Goal: Task Accomplishment & Management: Use online tool/utility

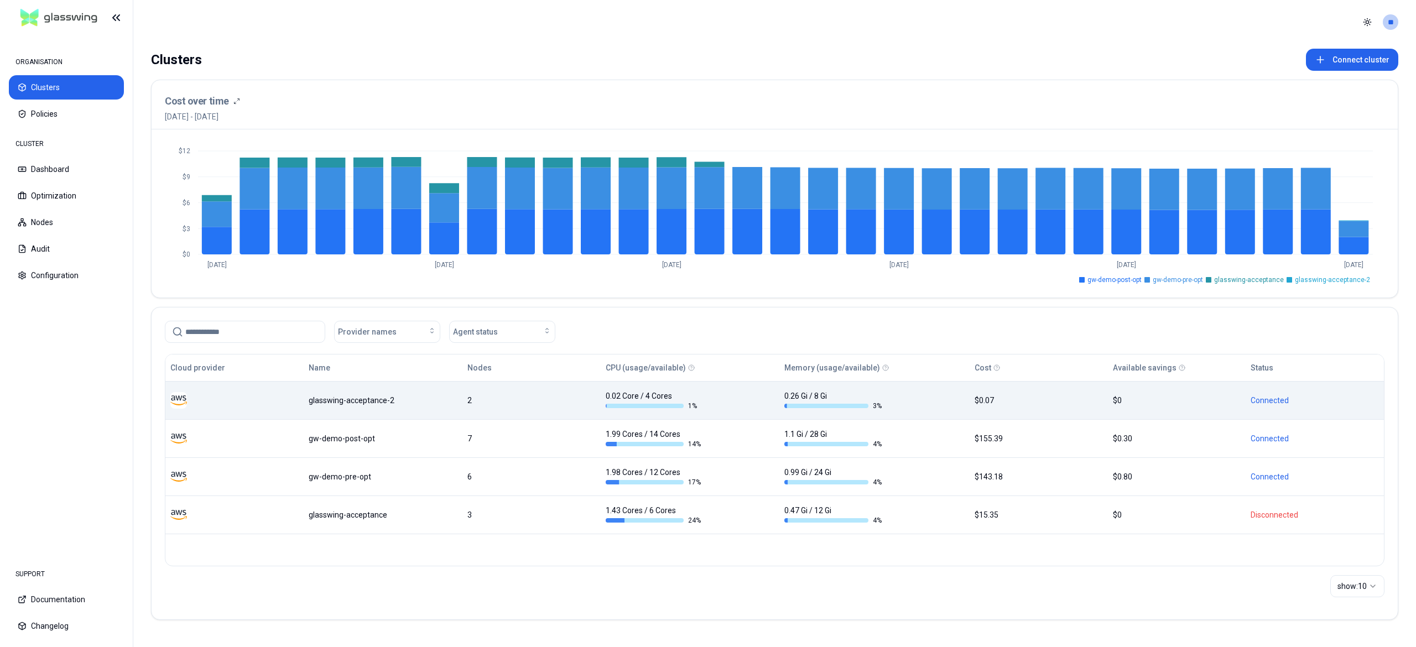
click at [354, 391] on td "glasswing-acceptance-2" at bounding box center [383, 400] width 159 height 38
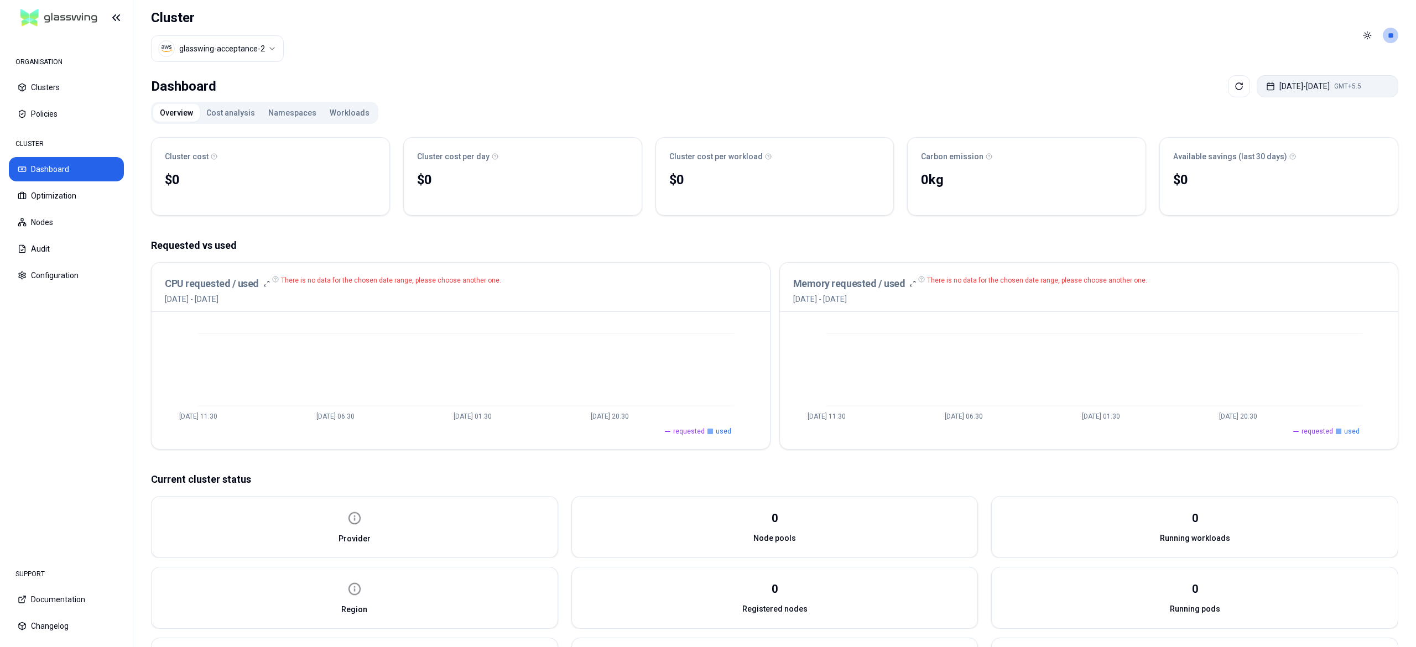
click at [1276, 95] on button "Sep 15, 2025 - Sep 22, 2025 GMT+5.5" at bounding box center [1328, 86] width 142 height 22
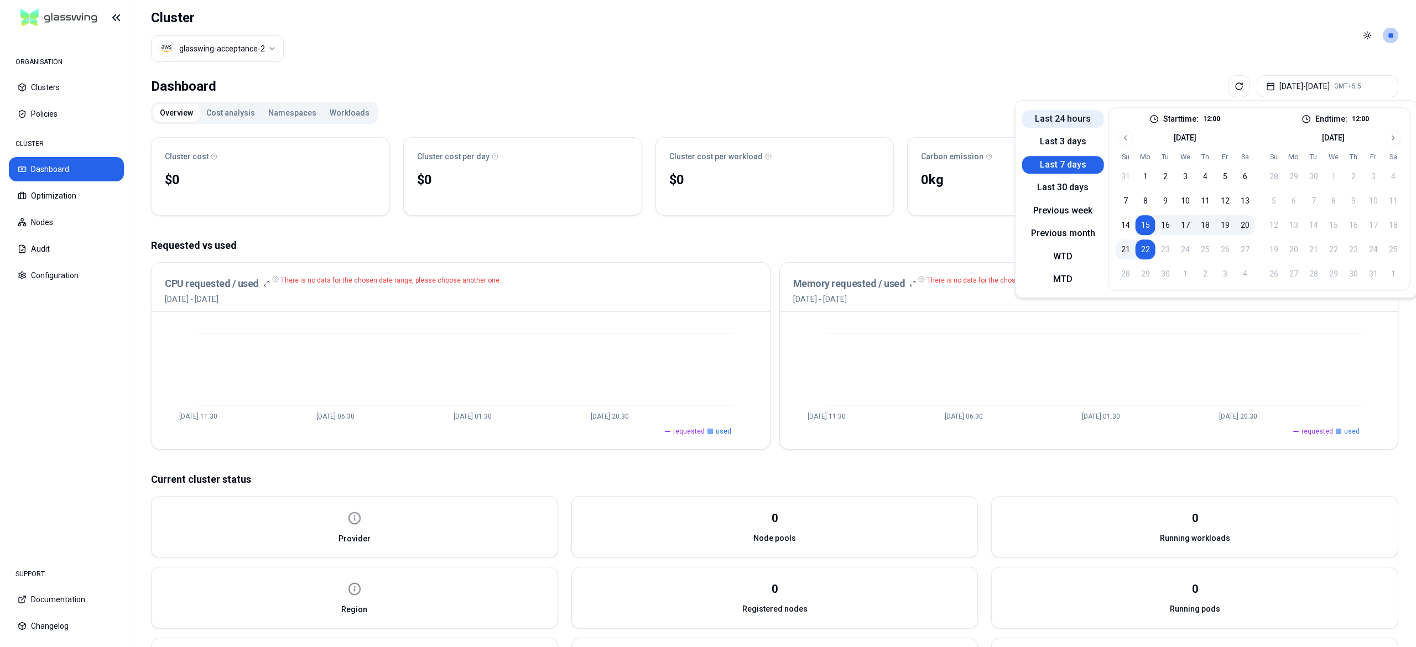
click at [1074, 113] on button "Last 24 hours" at bounding box center [1063, 119] width 82 height 18
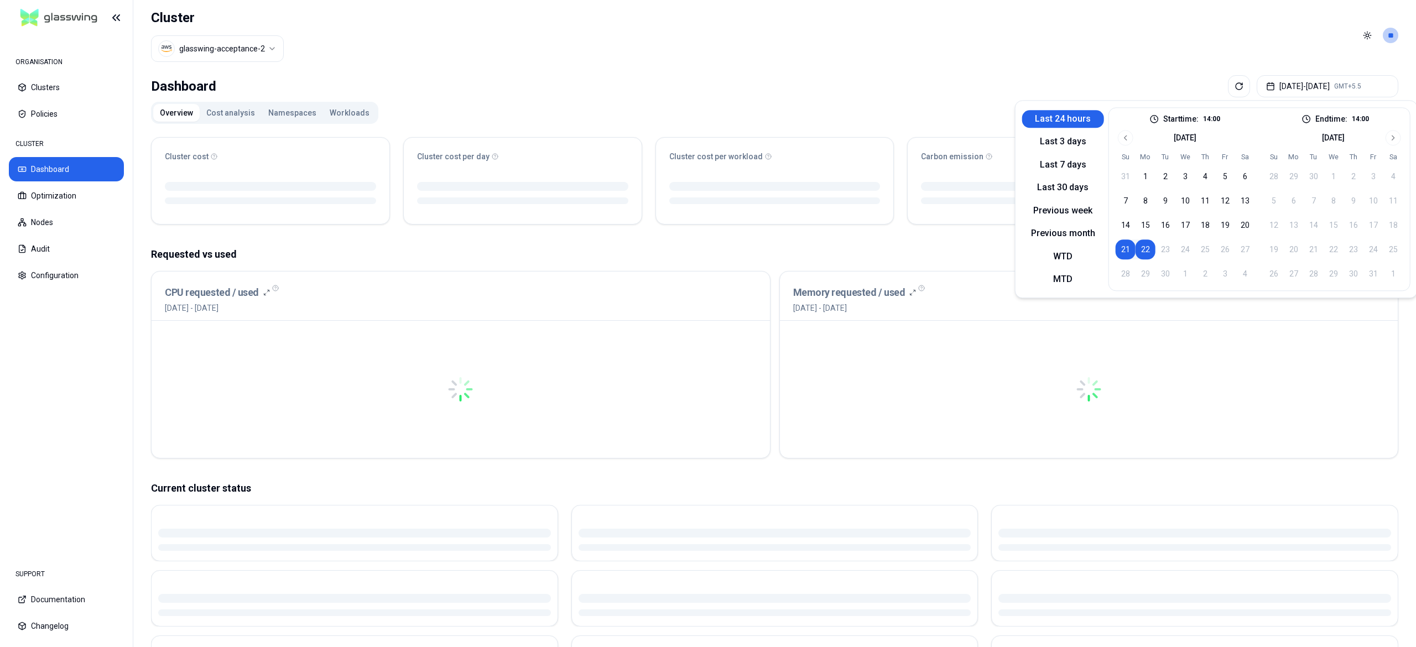
click at [860, 39] on header "Cluster glasswing-acceptance-2 Toggle theme **" at bounding box center [774, 35] width 1283 height 71
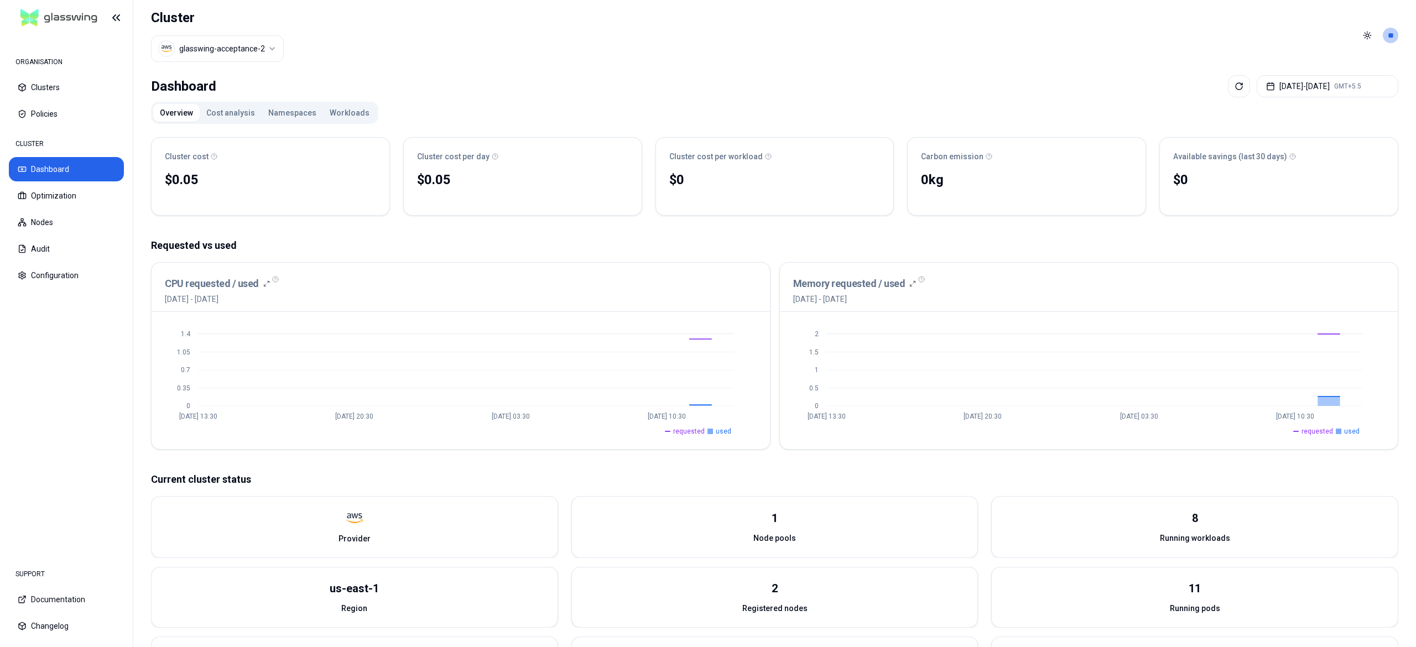
click at [341, 112] on button "Workloads" at bounding box center [349, 113] width 53 height 18
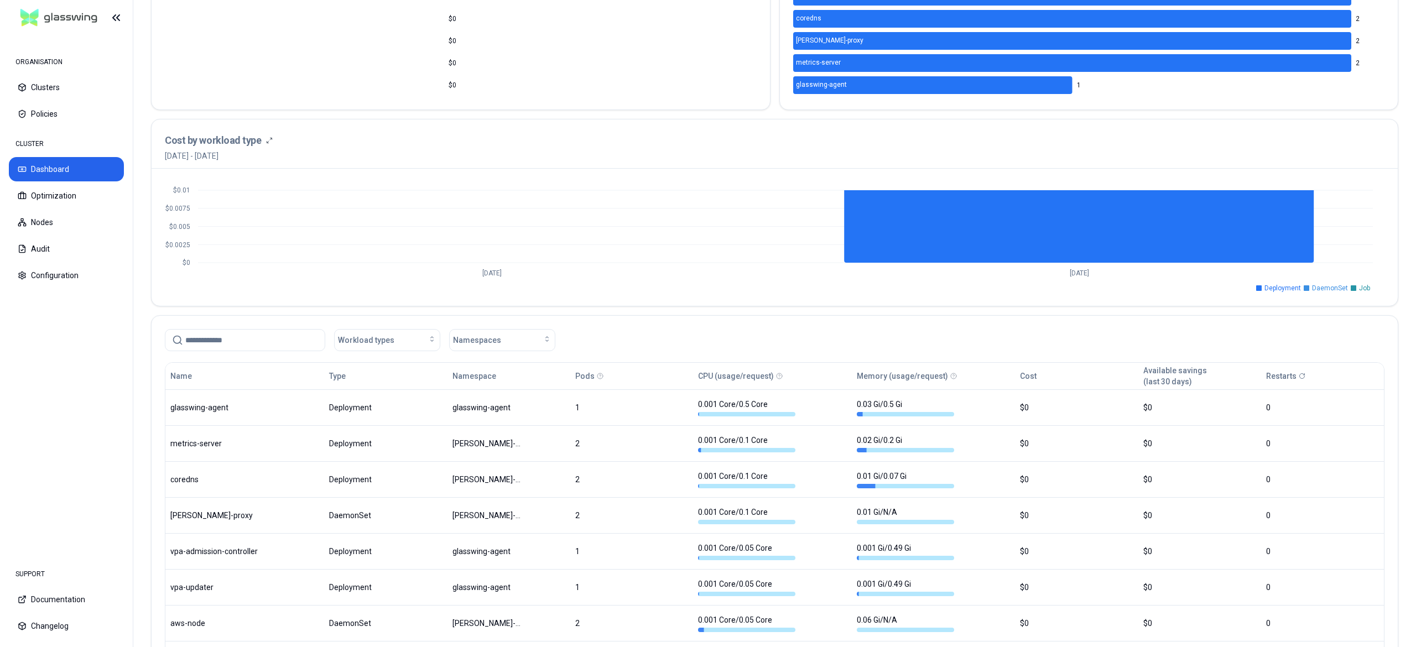
scroll to position [408, 0]
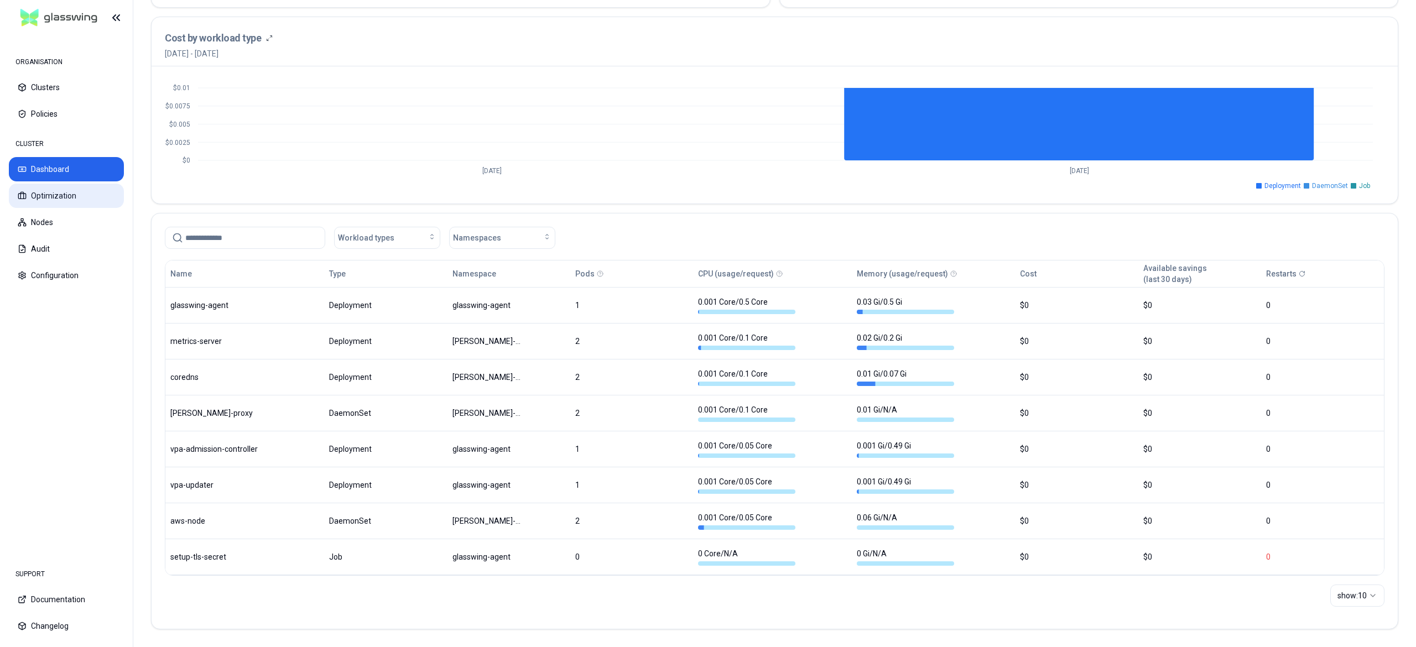
click at [55, 199] on button "Optimization" at bounding box center [66, 196] width 115 height 24
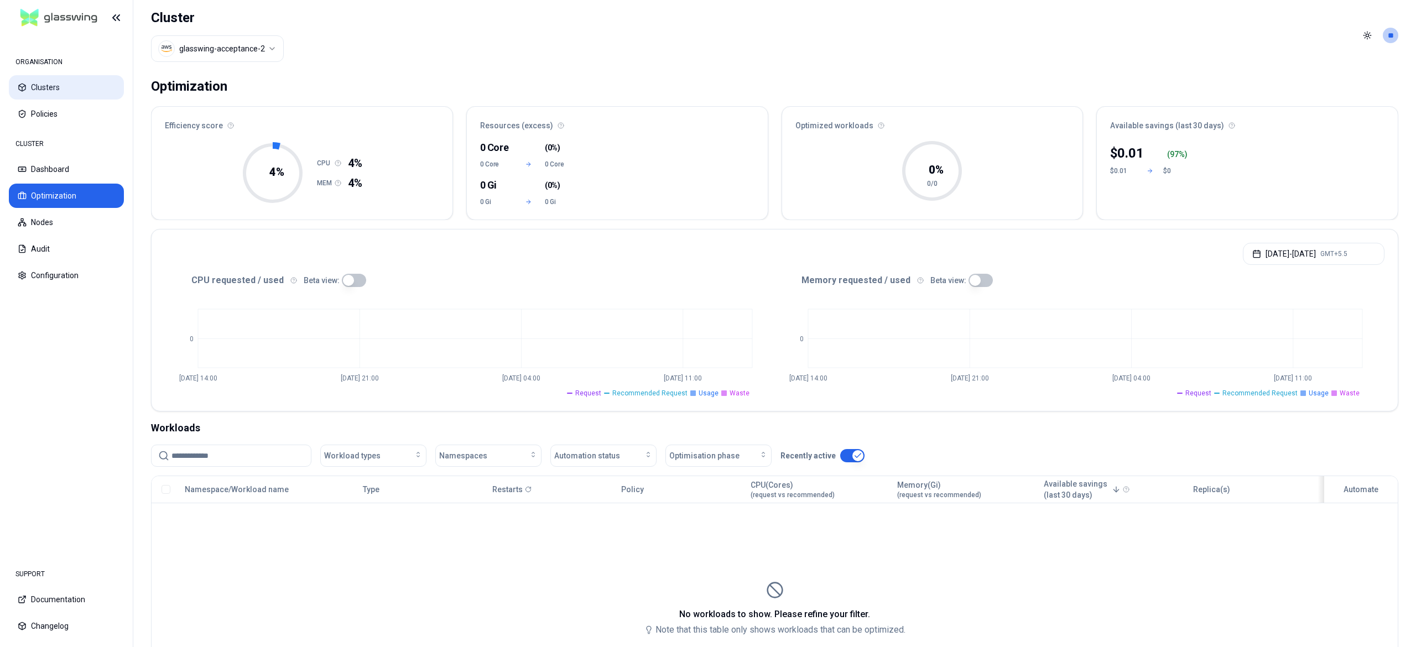
click at [40, 81] on button "Clusters" at bounding box center [66, 87] width 115 height 24
click at [242, 49] on html "ORGANISATION Clusters Policies CLUSTER Dashboard Optimization Nodes Audit Confi…" at bounding box center [708, 323] width 1416 height 647
click at [1390, 39] on html "ORGANISATION Clusters Policies CLUSTER Dashboard Optimization Nodes Audit Confi…" at bounding box center [708, 323] width 1416 height 647
click at [1319, 111] on div "Logout" at bounding box center [1336, 115] width 118 height 18
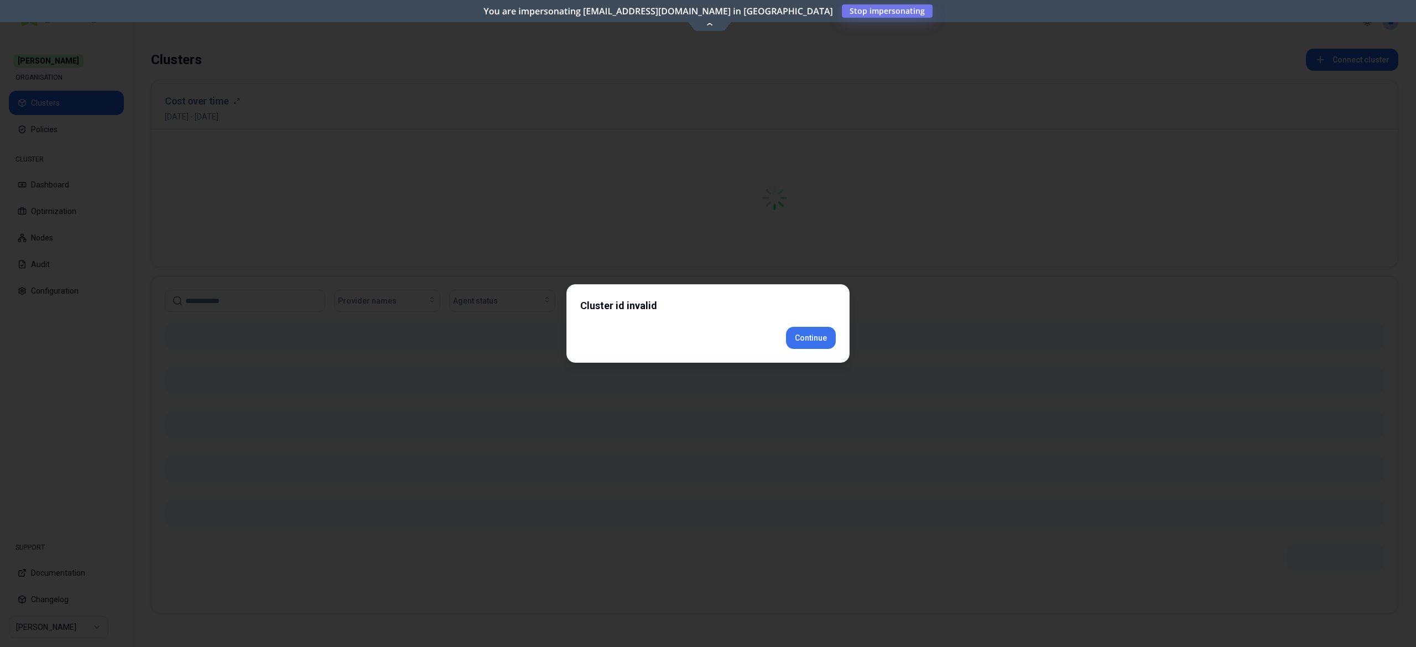
click at [824, 349] on div "Continue" at bounding box center [708, 338] width 256 height 22
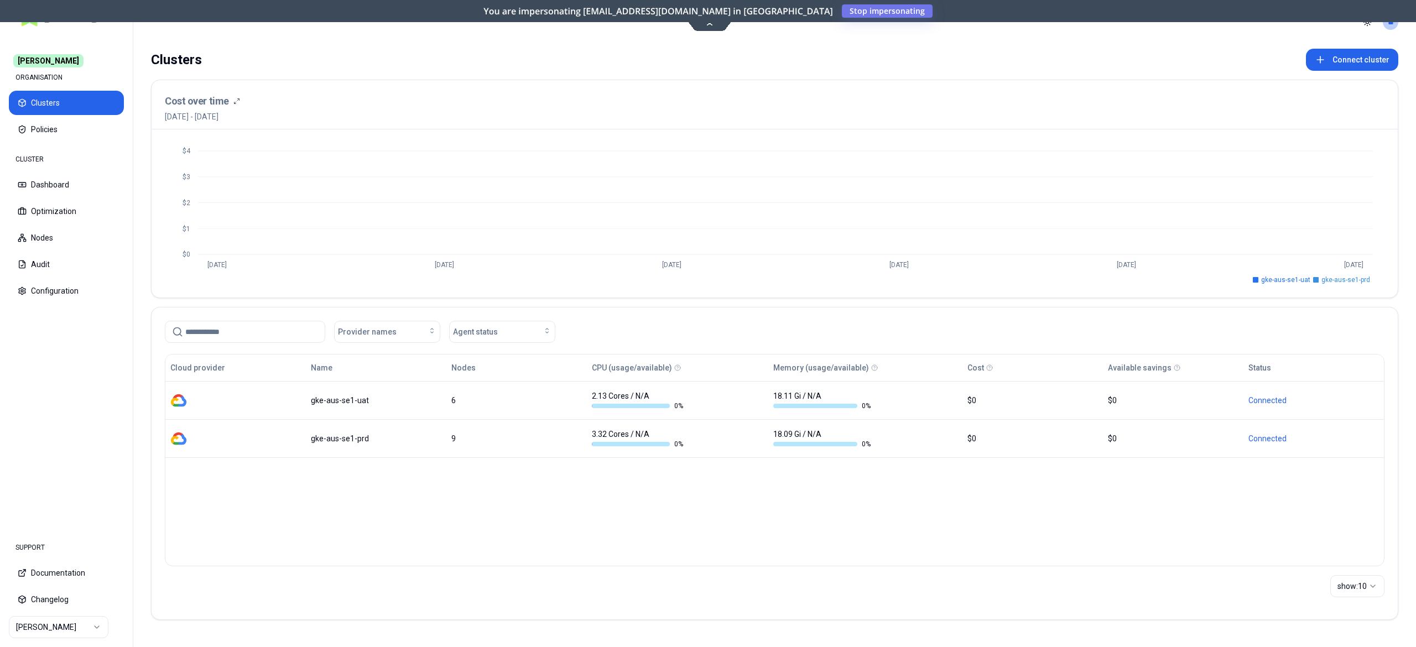
click at [32, 618] on html "Carma ORGANISATION Clusters Policies CLUSTER Dashboard Optimization Nodes Audit…" at bounding box center [708, 323] width 1416 height 647
click at [33, 627] on html "Carma ORGANISATION Clusters Policies CLUSTER Dashboard Optimization Nodes Audit…" at bounding box center [708, 323] width 1416 height 647
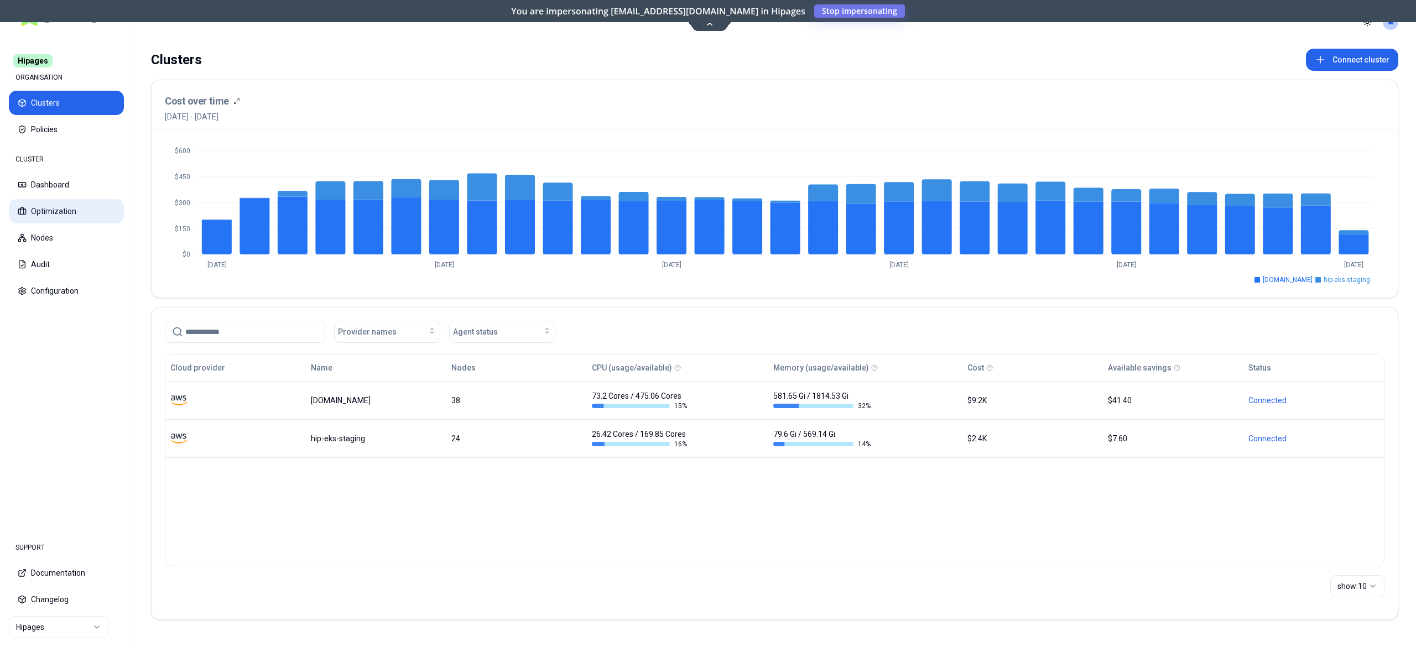
click at [72, 214] on button "Optimization" at bounding box center [66, 211] width 115 height 24
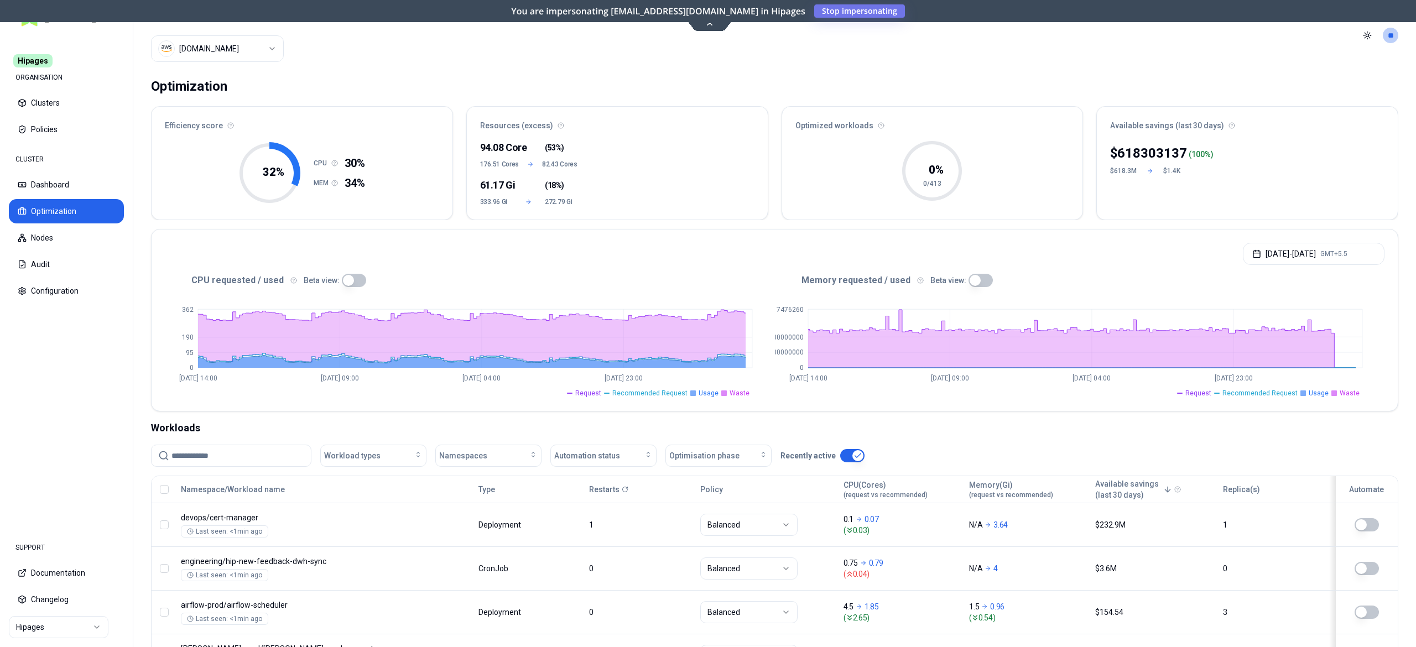
click at [908, 71] on div "Optimization Efficiency score 32 % CPU 30% MEM 34% Resources (excess) 94.08 Cor…" at bounding box center [774, 535] width 1283 height 928
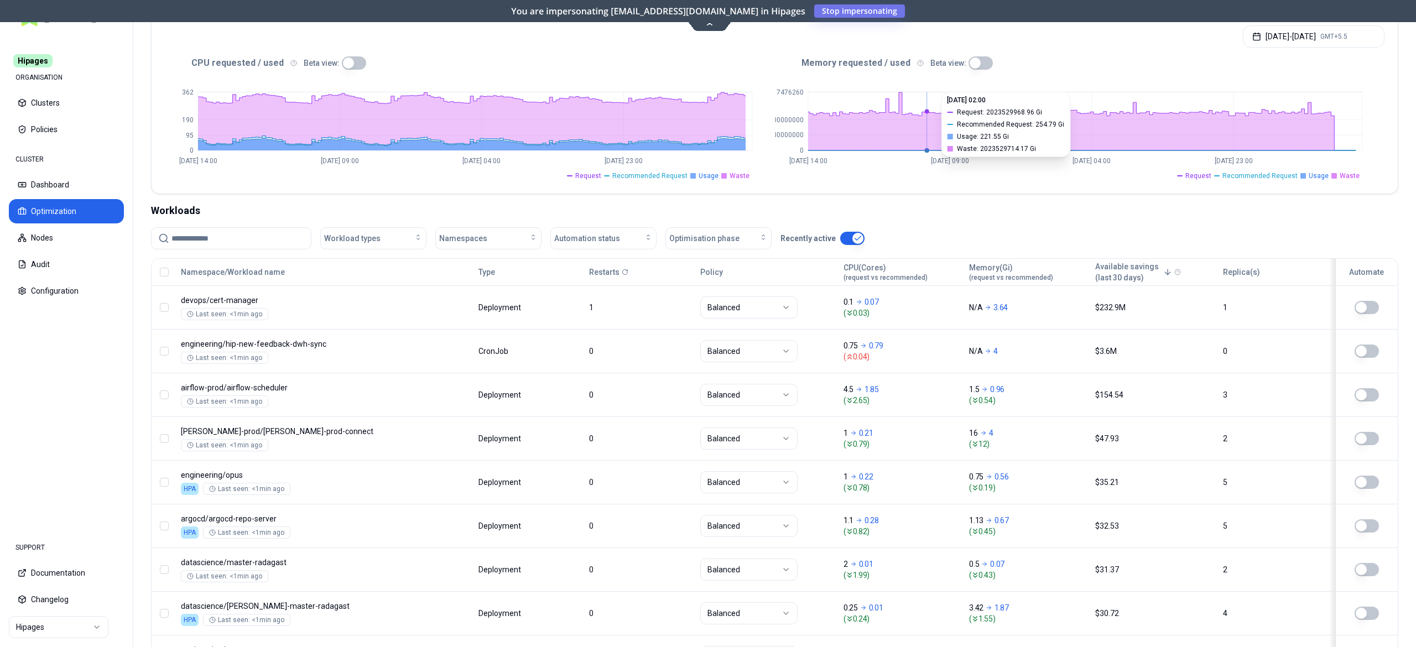
scroll to position [215, 0]
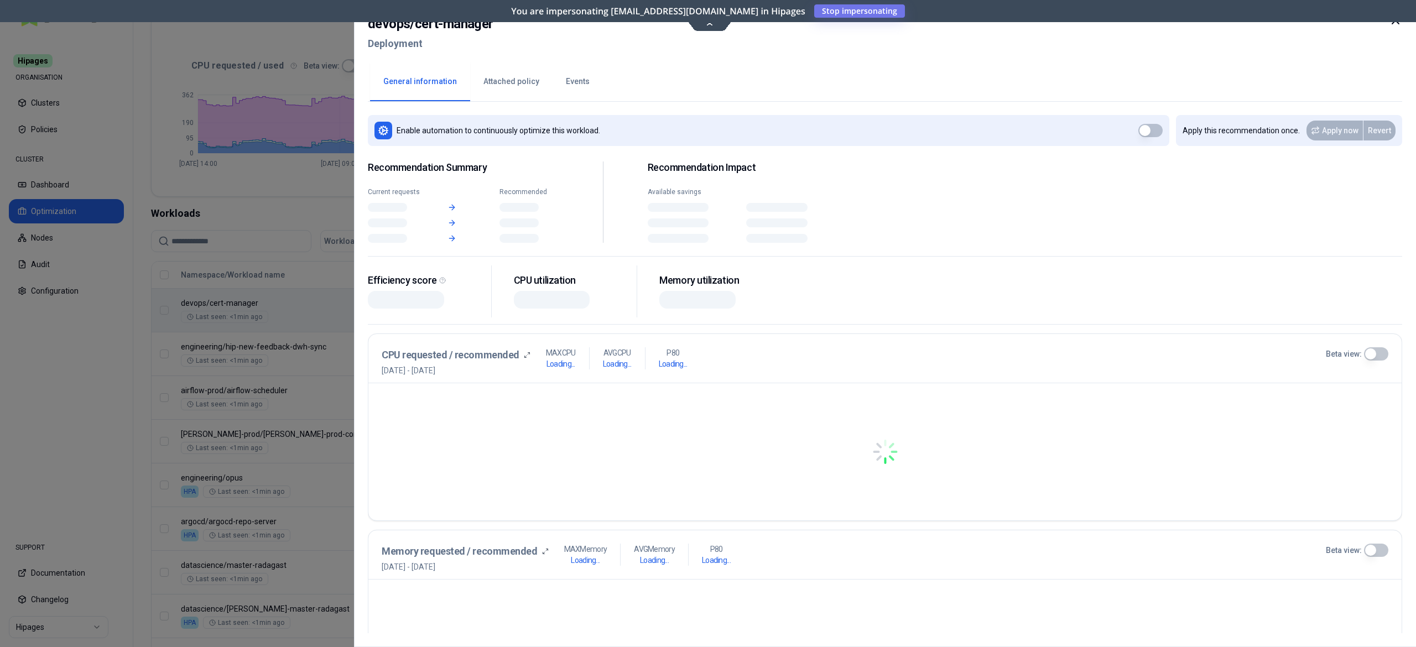
click at [597, 319] on body "Hipages ORGANISATION Clusters Policies CLUSTER Dashboard Optimization Nodes Aud…" at bounding box center [708, 323] width 1416 height 647
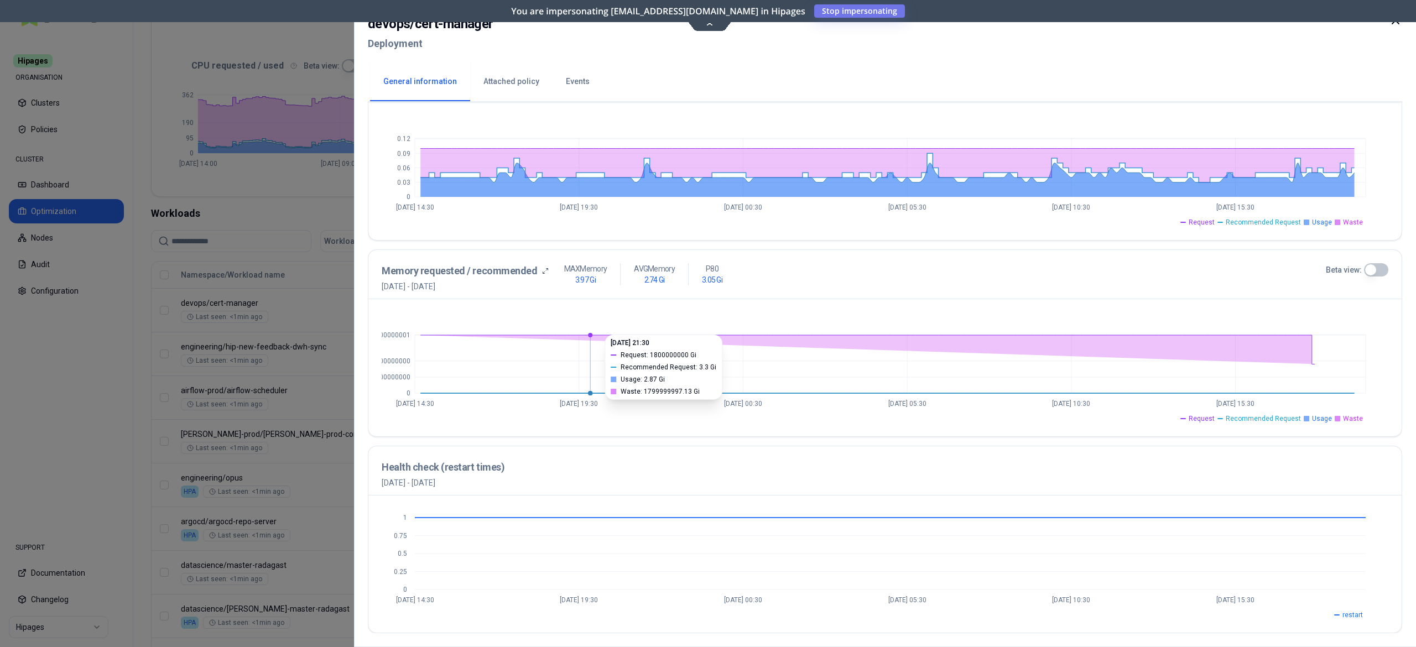
scroll to position [291, 0]
click at [1382, 269] on button "Beta view:" at bounding box center [1376, 269] width 24 height 13
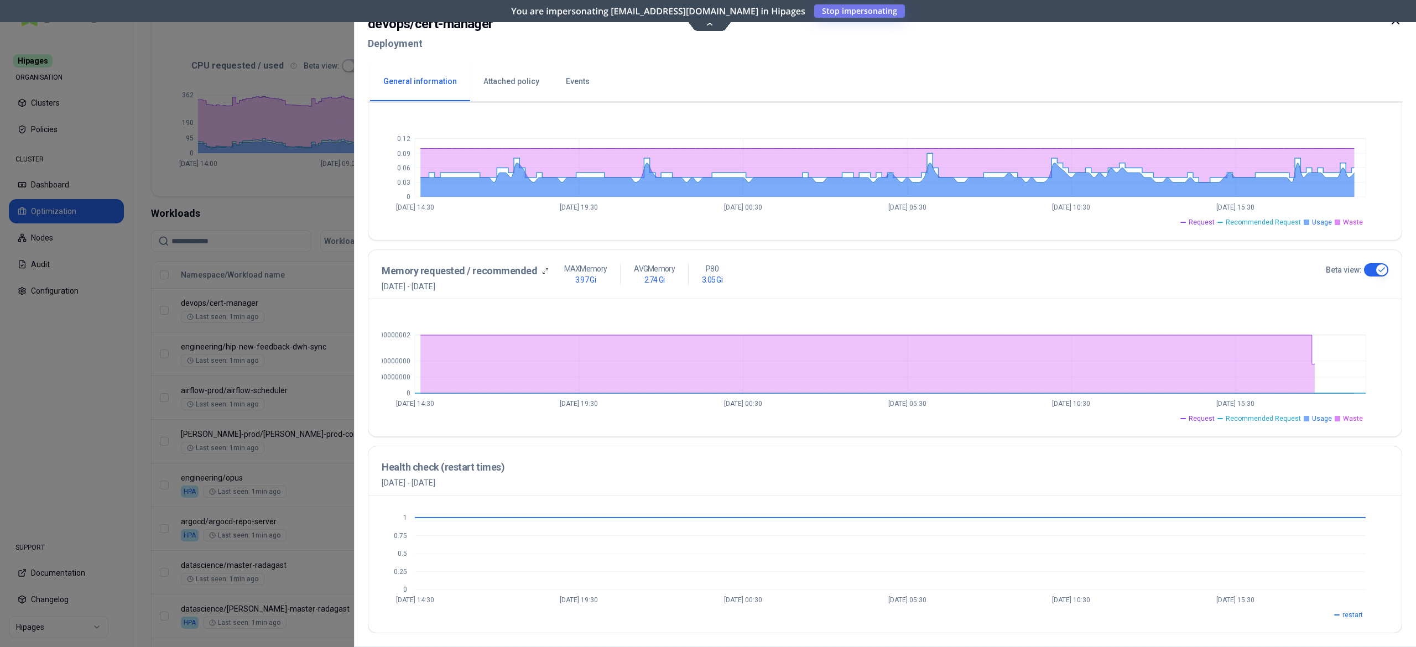
click at [54, 353] on div at bounding box center [708, 323] width 1416 height 647
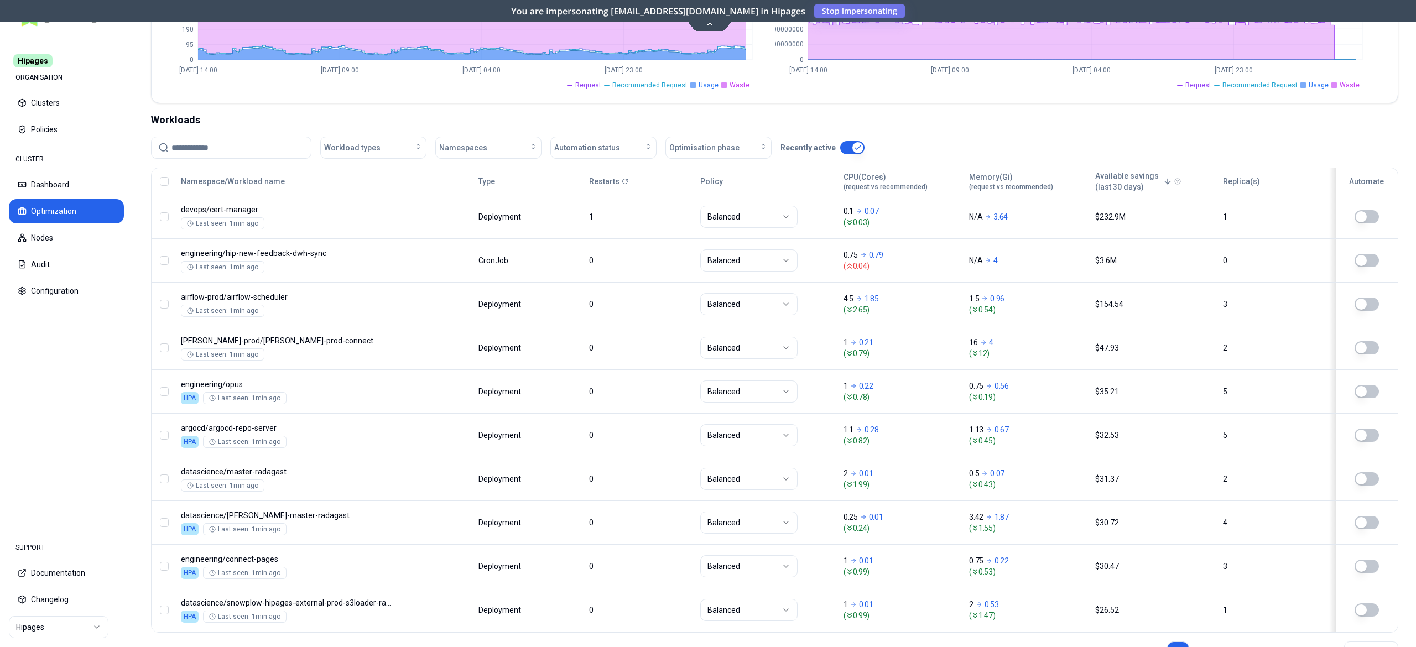
scroll to position [310, 0]
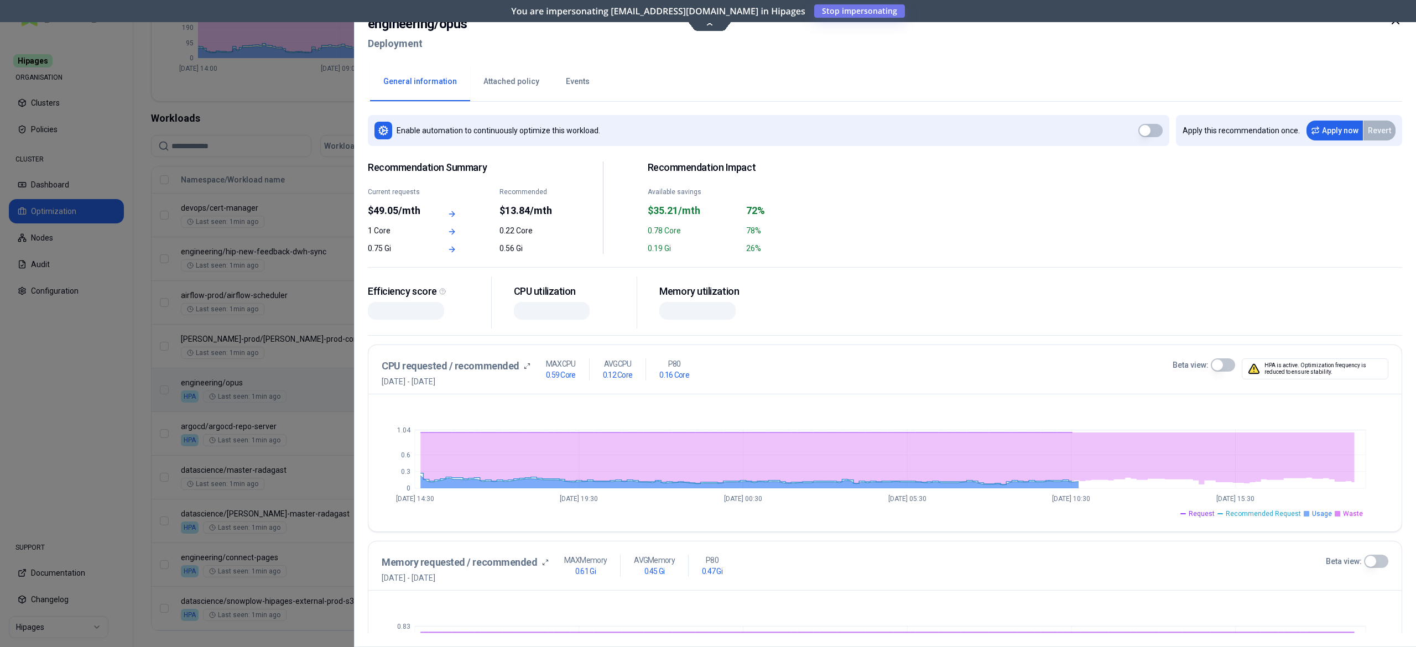
scroll to position [293, 0]
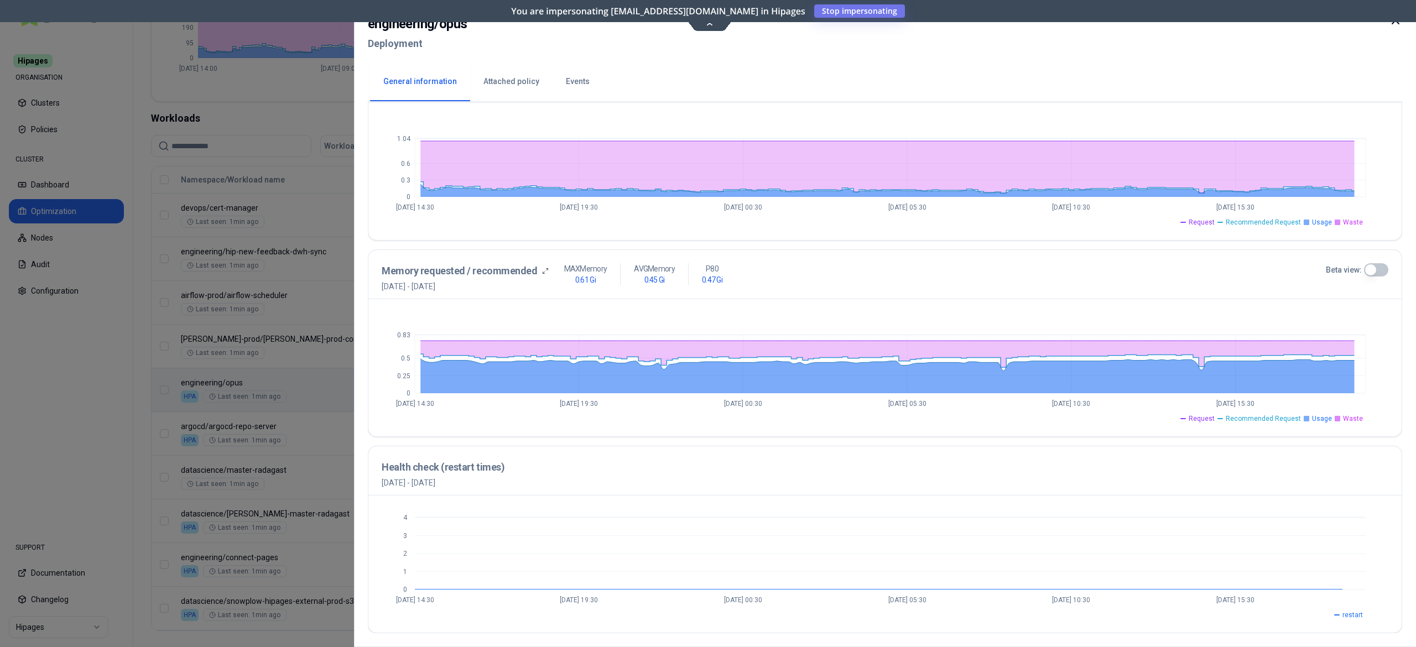
click at [1379, 265] on button "Beta view:" at bounding box center [1376, 269] width 24 height 13
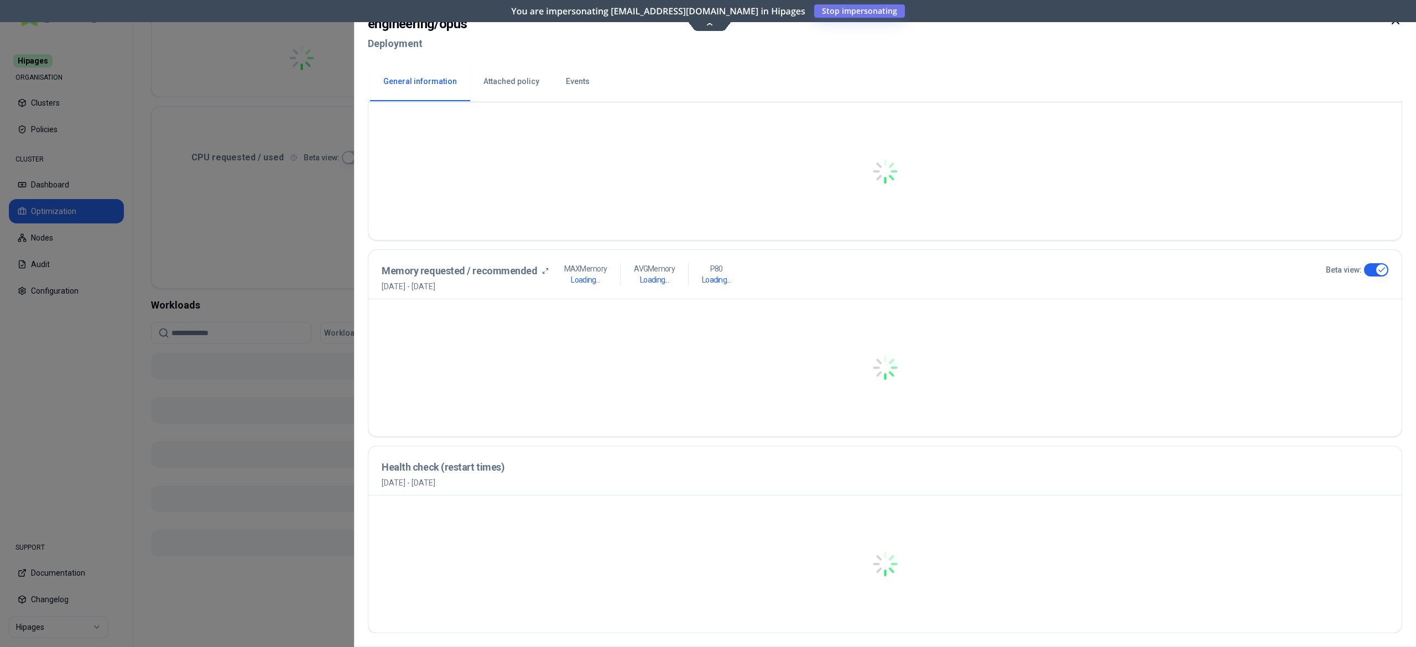
scroll to position [282, 0]
